Goal: Book appointment/travel/reservation

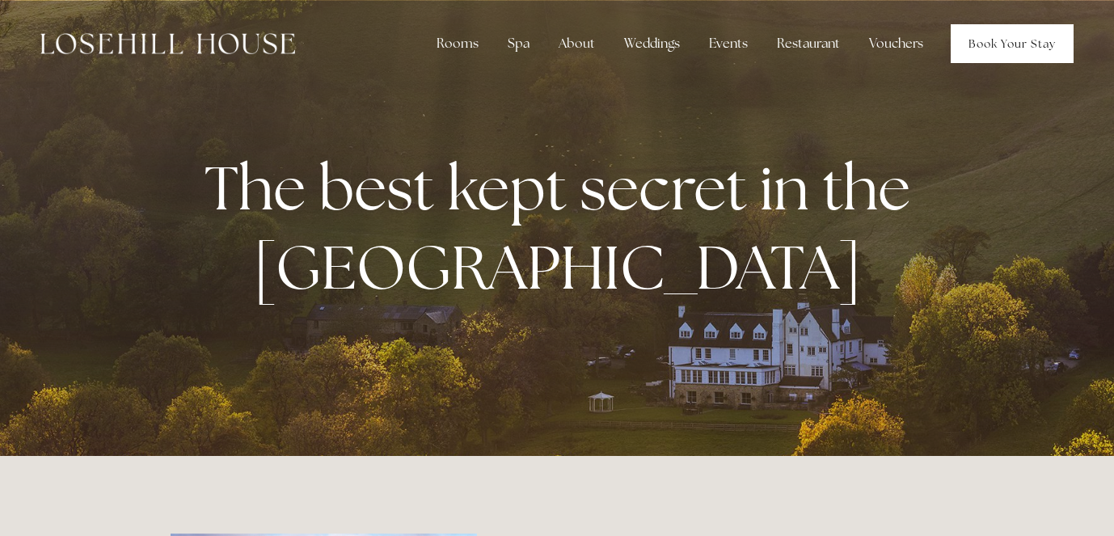
click at [999, 36] on link "Book Your Stay" at bounding box center [1012, 43] width 123 height 39
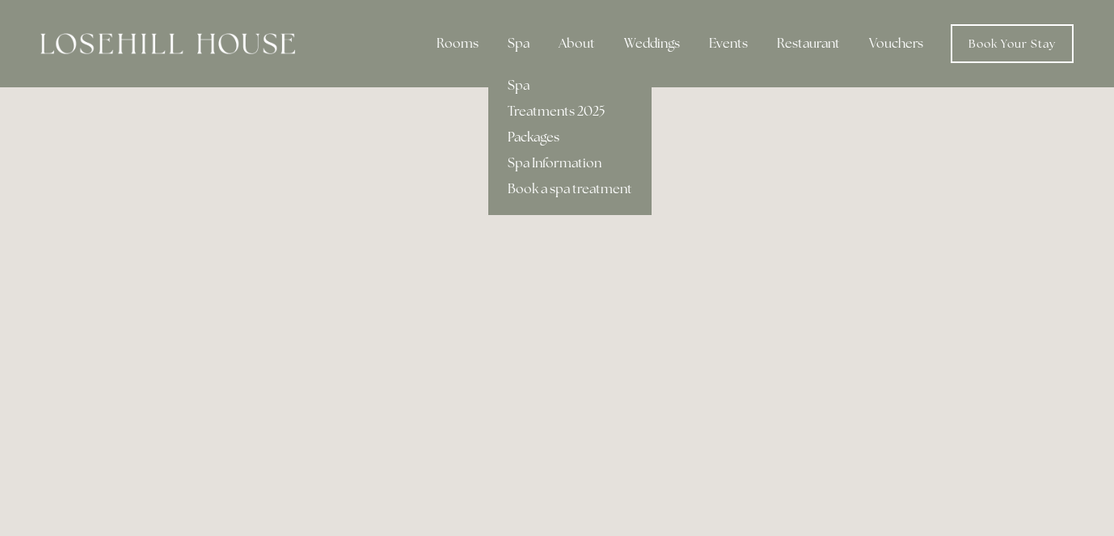
click at [541, 136] on link "Packages" at bounding box center [569, 138] width 163 height 26
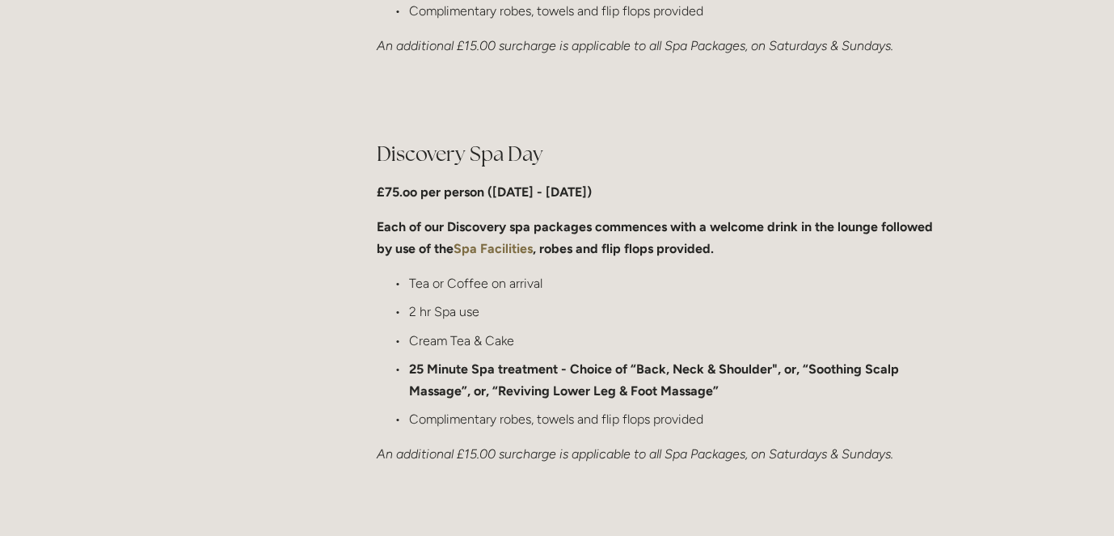
scroll to position [1178, 0]
